Goal: Information Seeking & Learning: Learn about a topic

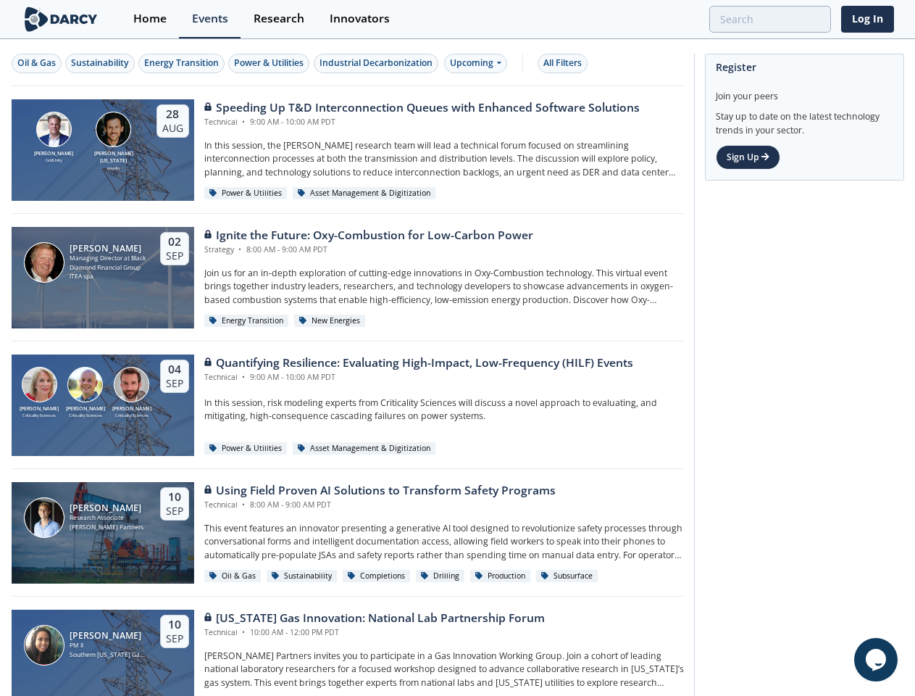
click at [457, 348] on div "[PERSON_NAME] Criticality Sciences [PERSON_NAME] Criticality Sciences [PERSON_N…" at bounding box center [348, 405] width 672 height 128
click at [37, 63] on div "Oil & Gas" at bounding box center [36, 63] width 38 height 13
click at [101, 63] on div "Sustainability" at bounding box center [100, 63] width 58 height 13
click at [183, 63] on div "Energy Transition" at bounding box center [181, 63] width 75 height 13
click at [271, 63] on div "Power & Utilities" at bounding box center [269, 63] width 70 height 13
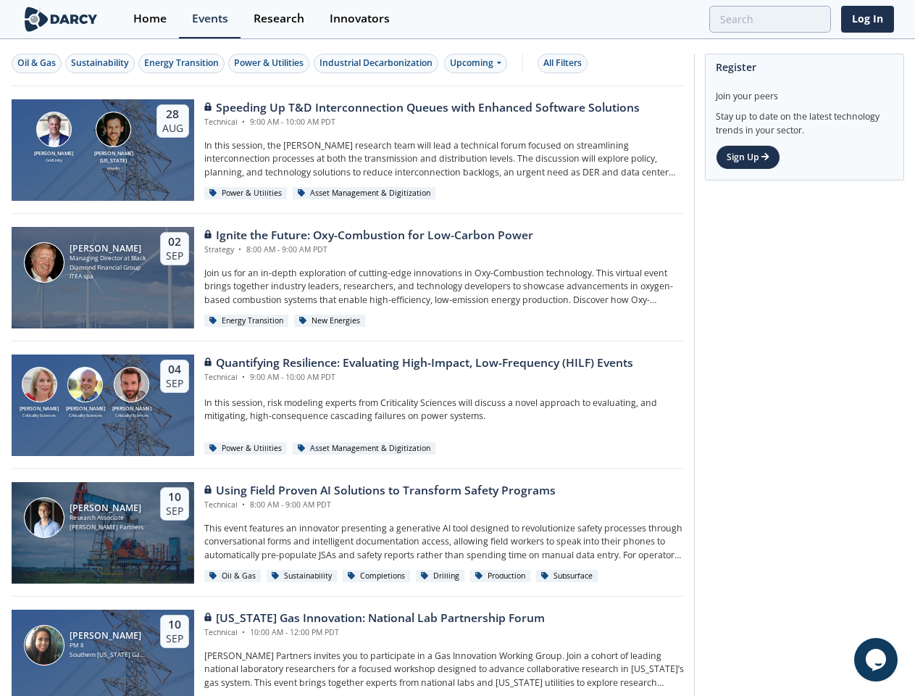
click at [378, 63] on div "Industrial Decarbonization" at bounding box center [376, 63] width 113 height 13
click at [479, 63] on div "Upcoming" at bounding box center [475, 64] width 63 height 20
